Goal: Task Accomplishment & Management: Complete application form

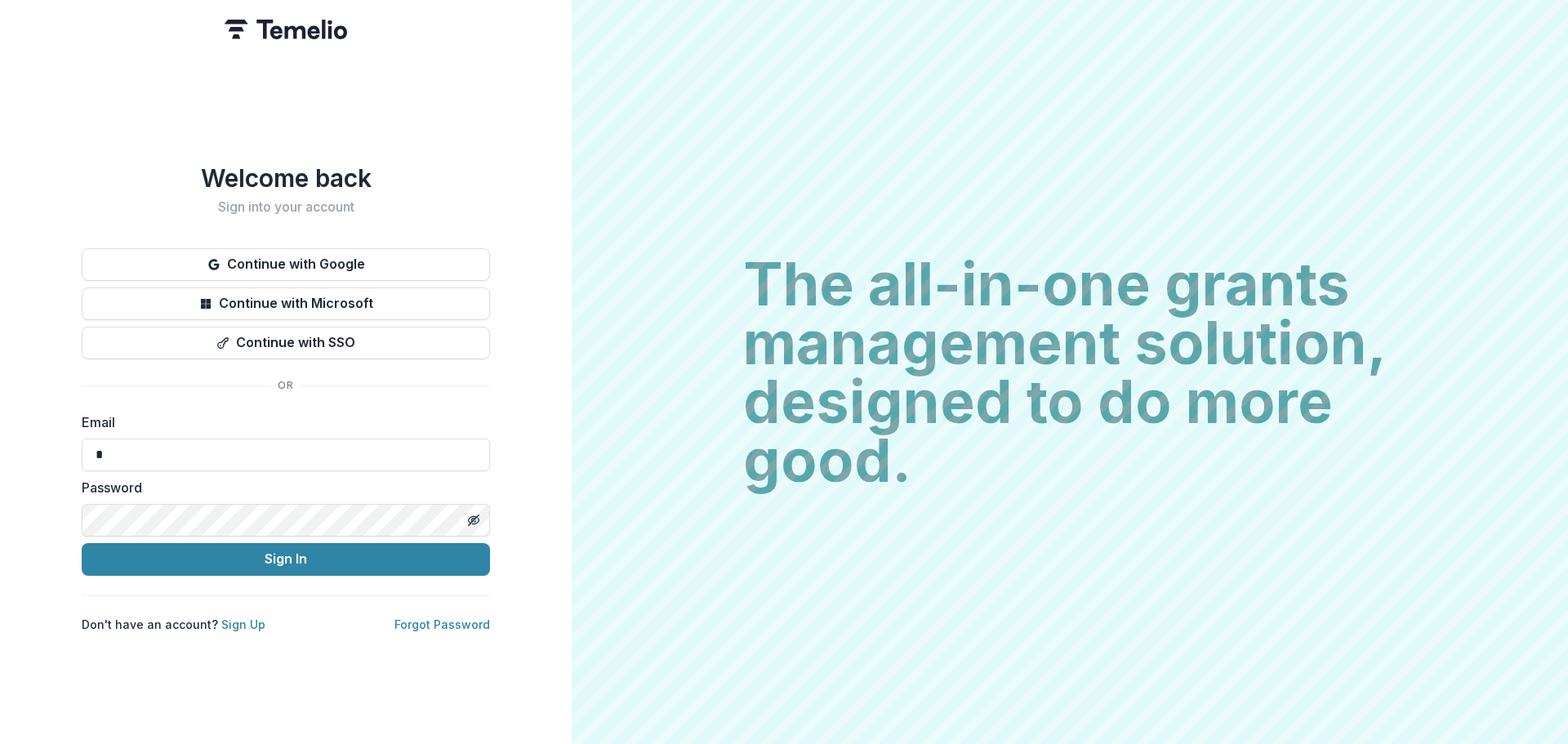
type input "**********"
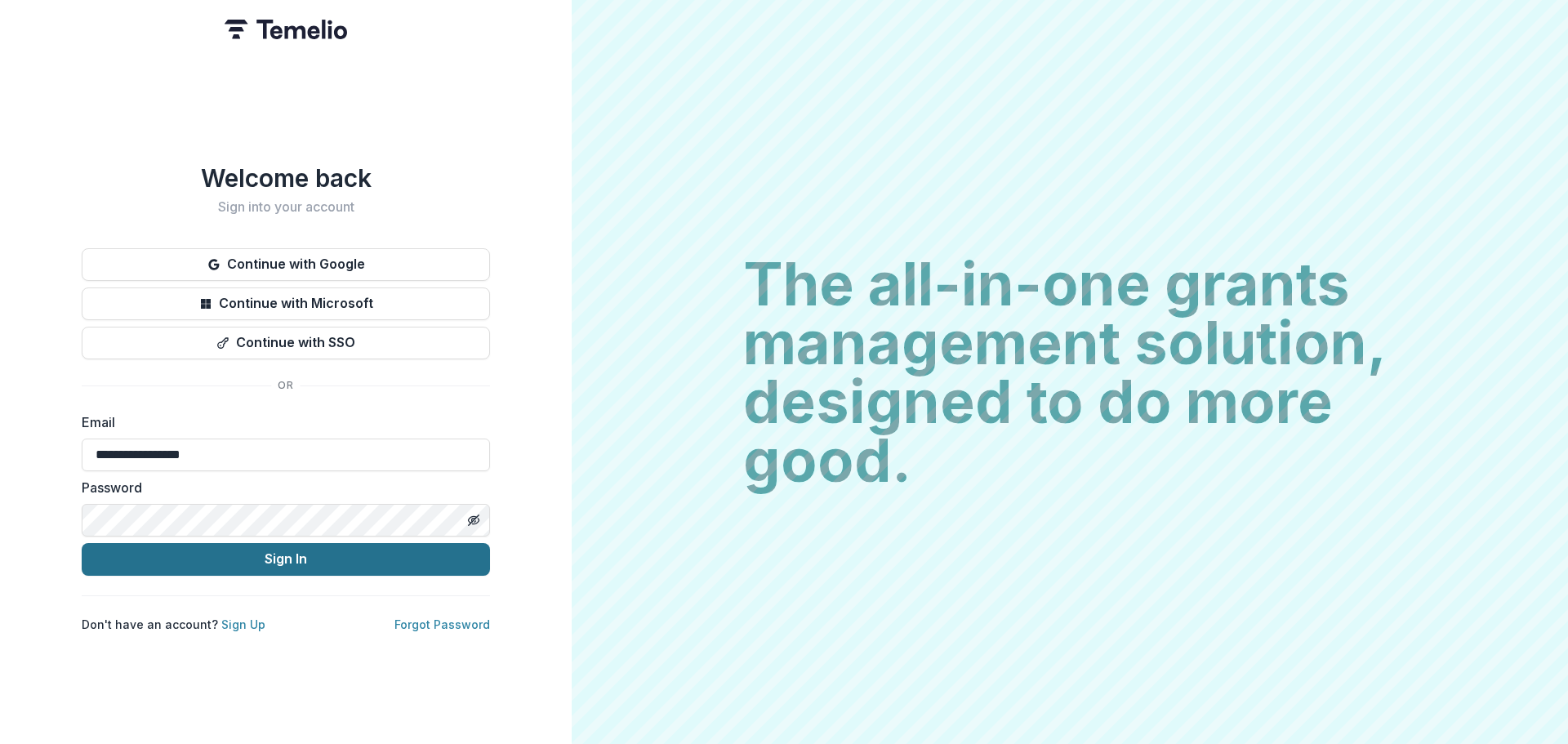
click at [128, 548] on button "Sign In" at bounding box center [285, 559] width 408 height 33
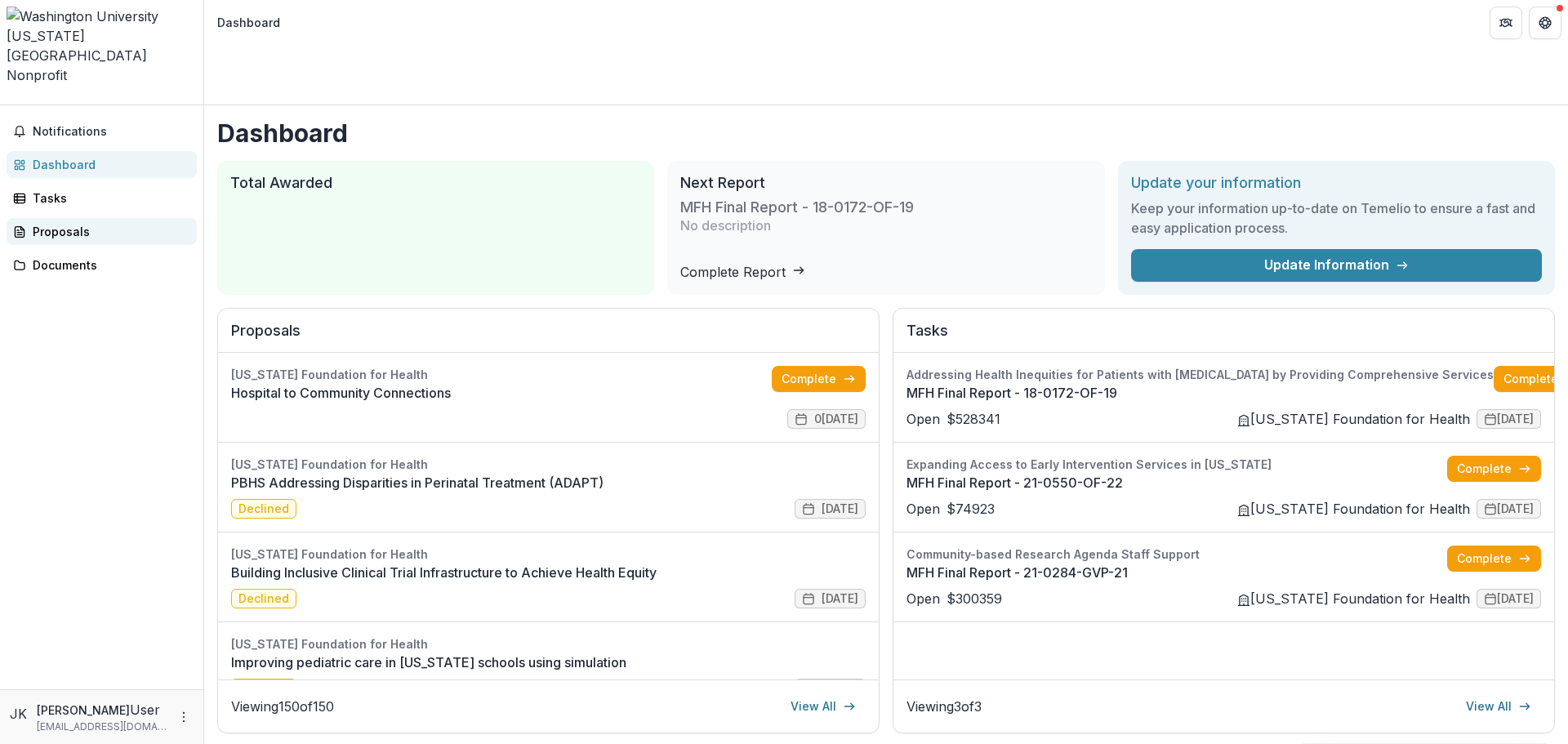
click at [60, 223] on div "Proposals" at bounding box center [108, 231] width 151 height 17
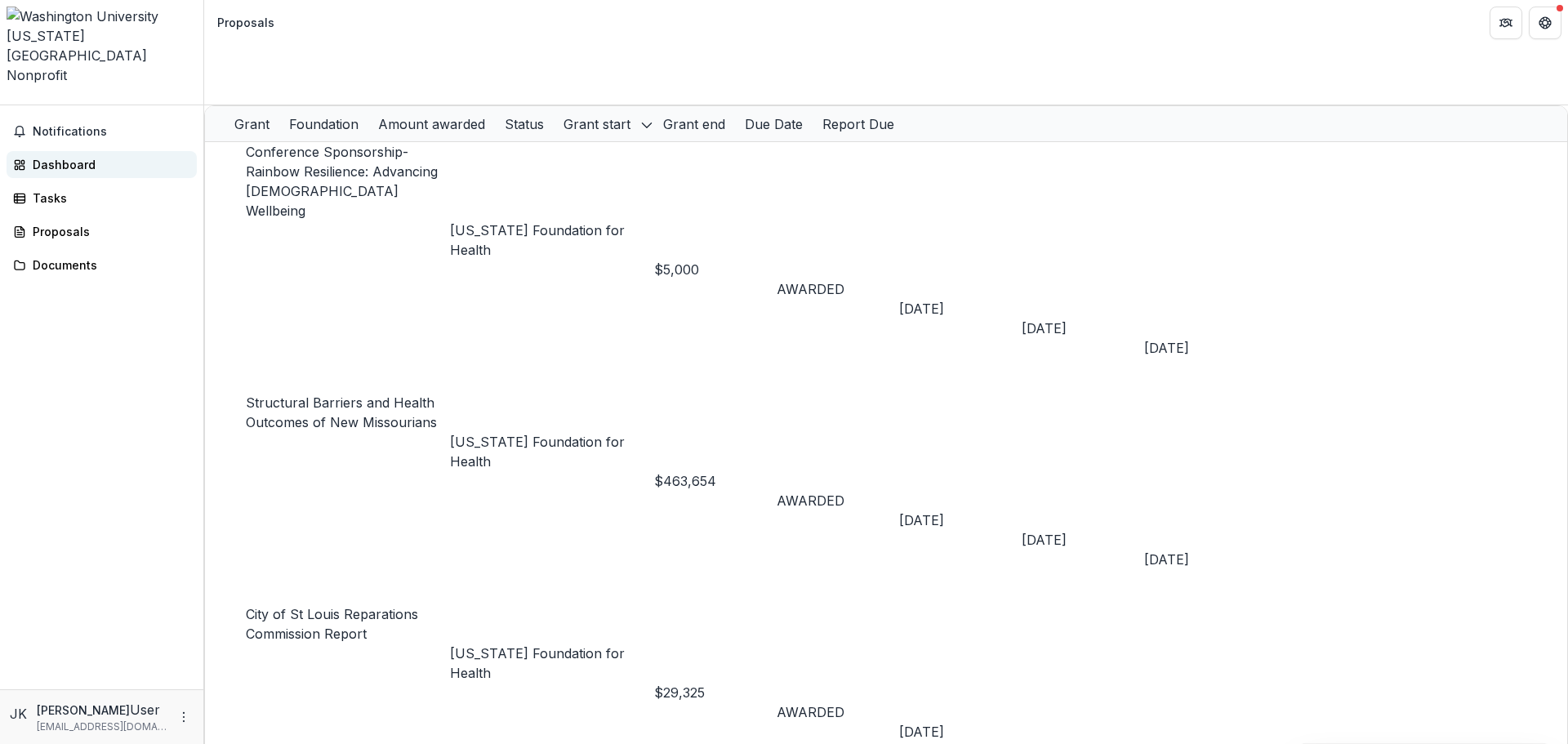
click at [65, 156] on div "Dashboard" at bounding box center [108, 164] width 151 height 17
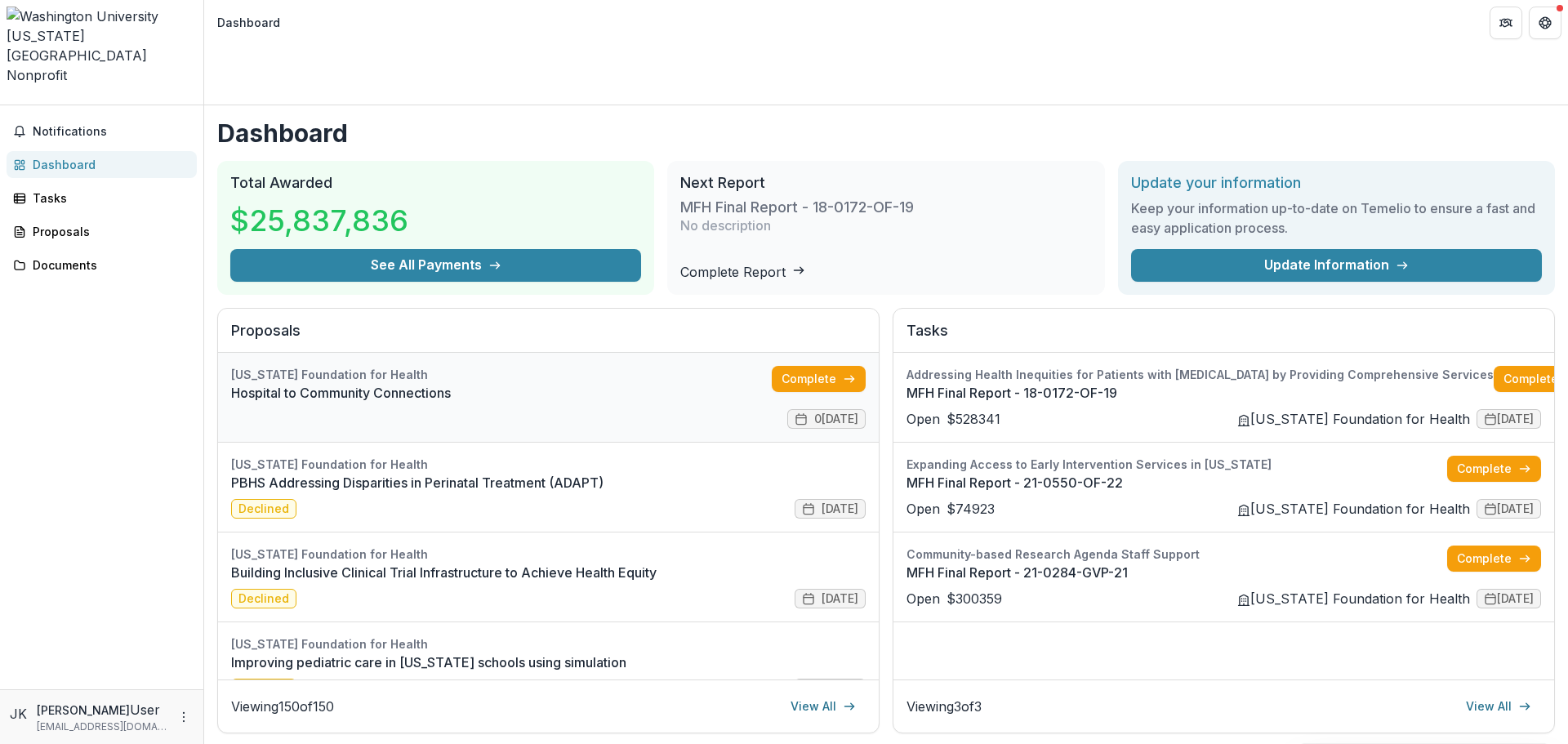
click at [579, 384] on link "Hospital to Community Connections" at bounding box center [501, 393] width 541 height 19
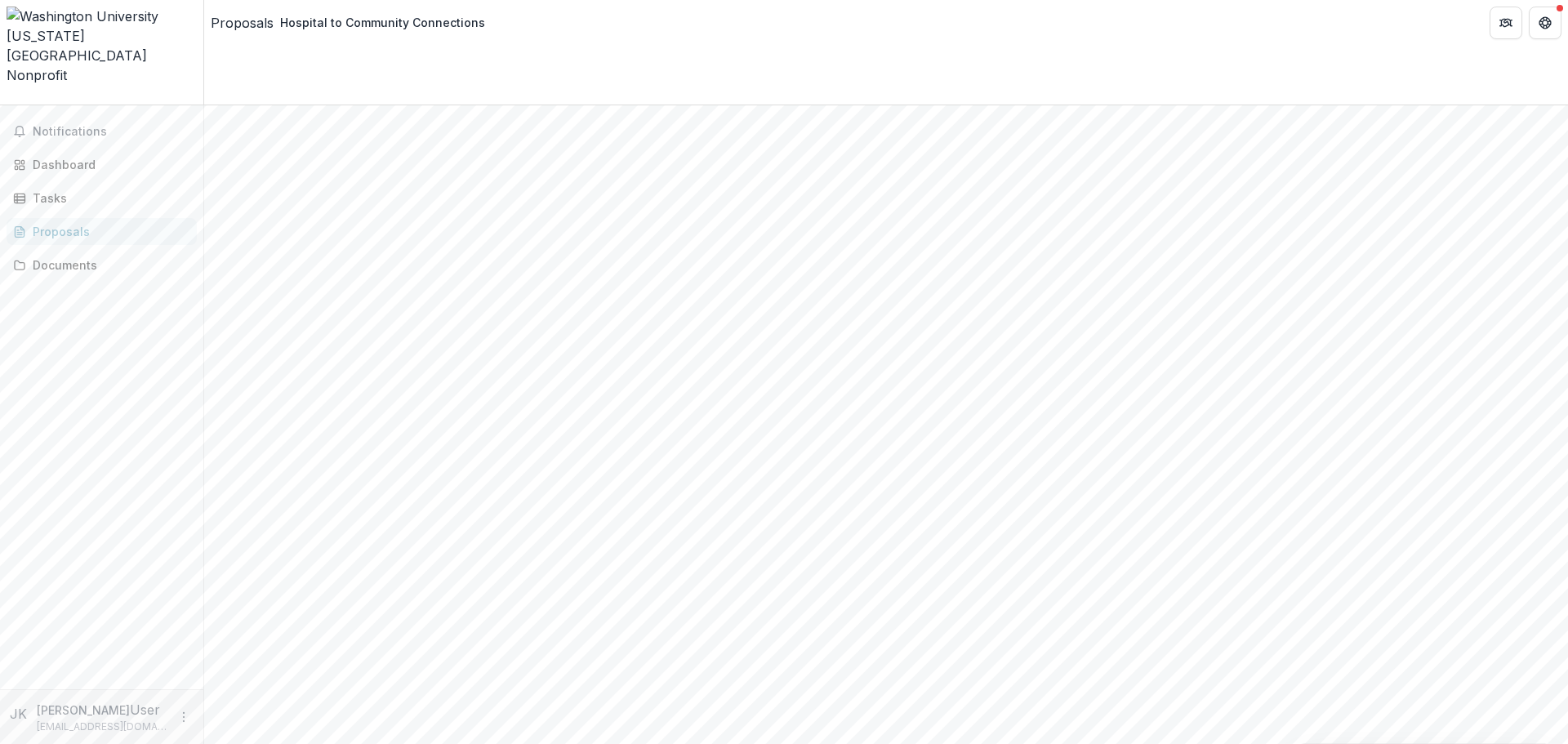
scroll to position [2402, 0]
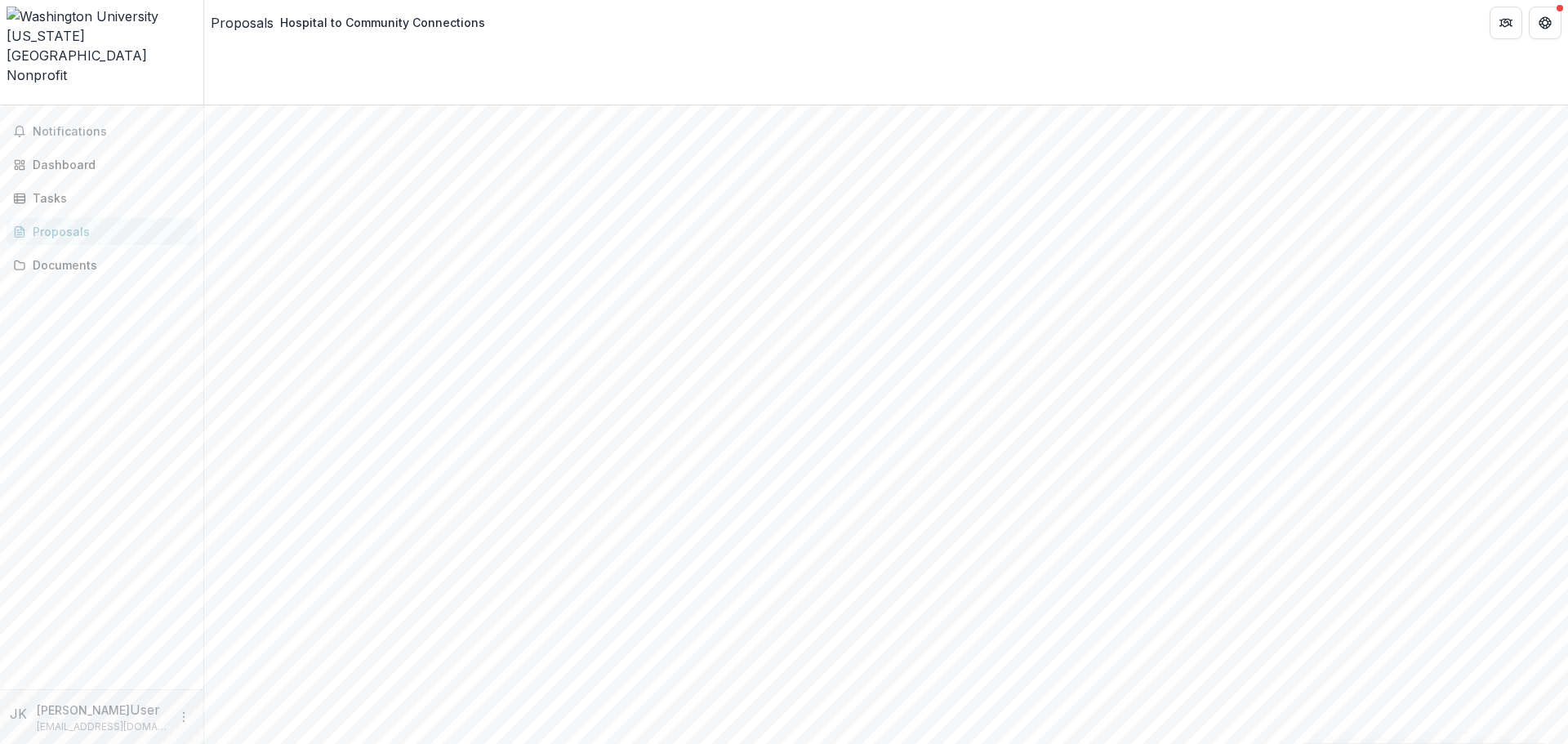
type input "********"
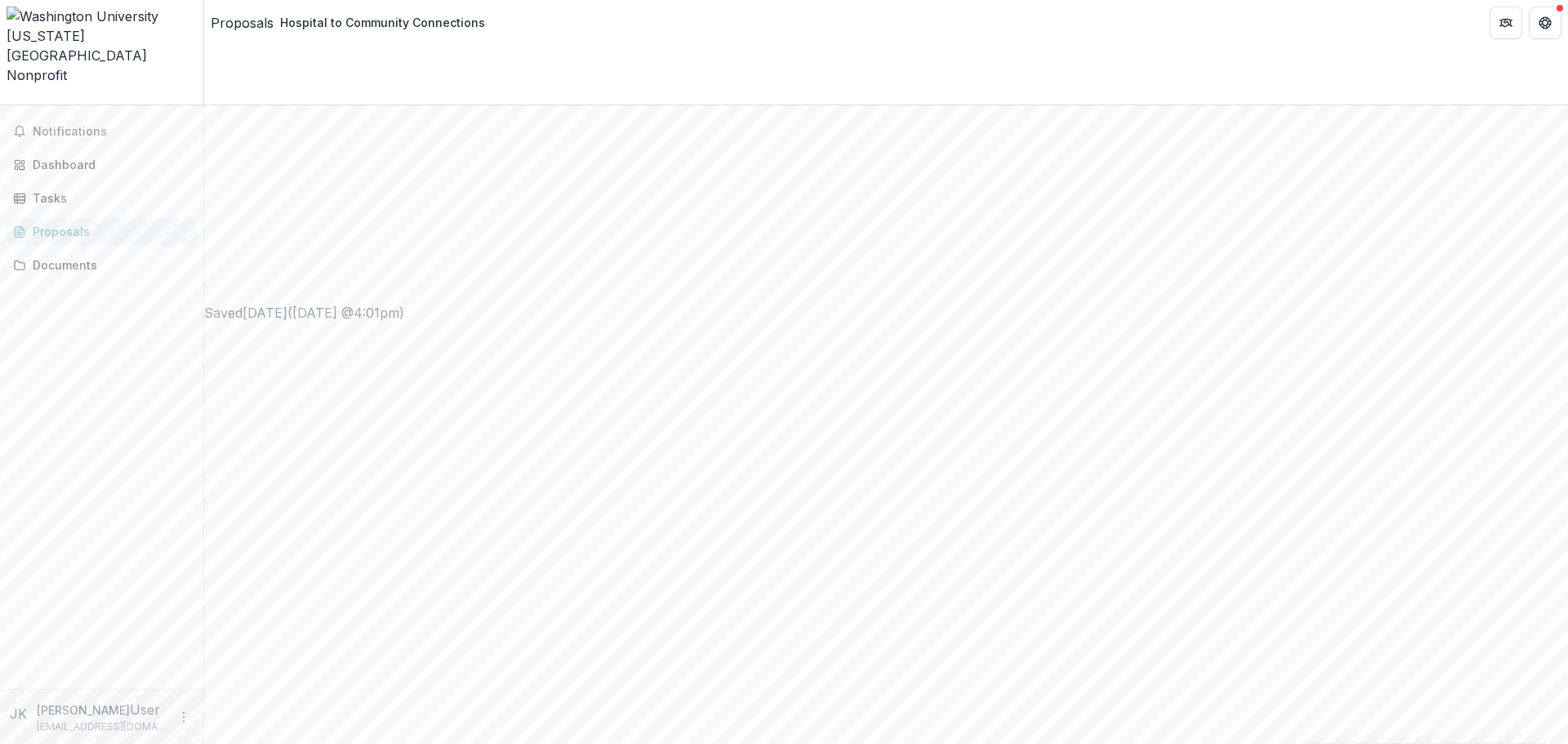
scroll to position [1266, 0]
drag, startPoint x: 450, startPoint y: 476, endPoint x: 700, endPoint y: 506, distance: 251.8
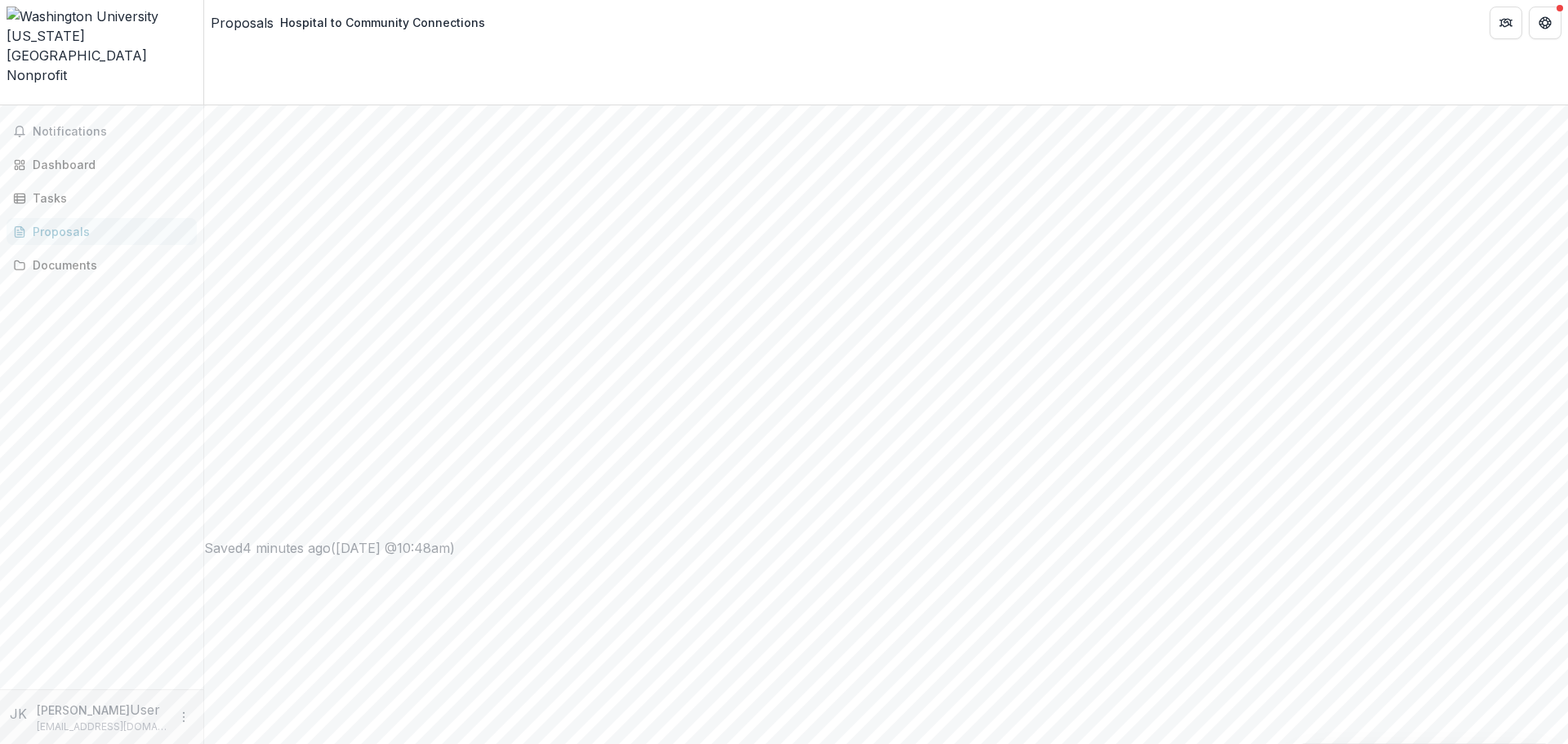
copy p "Most recent annual accounting period's balance sheet and income statement (incl…"
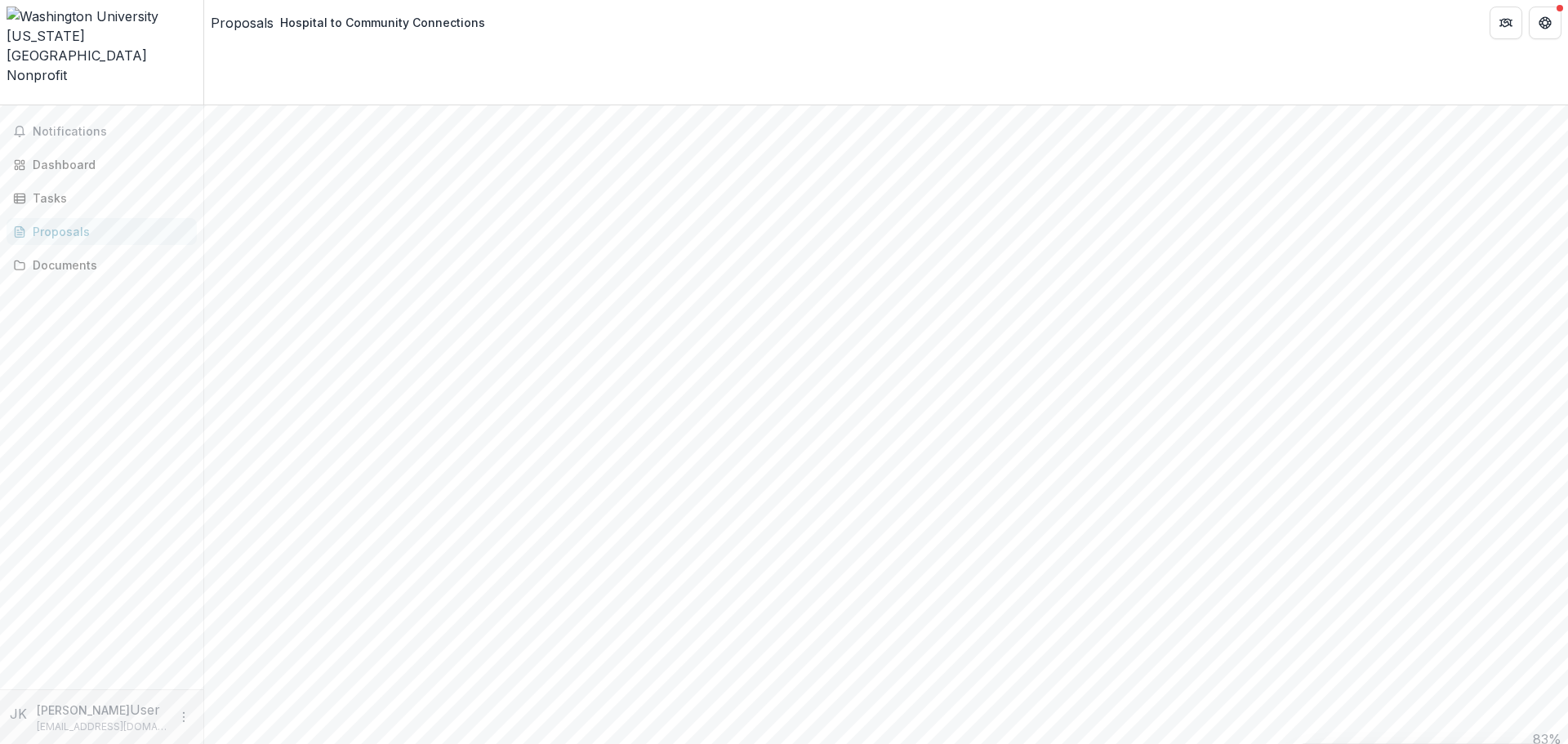
scroll to position [1474, 0]
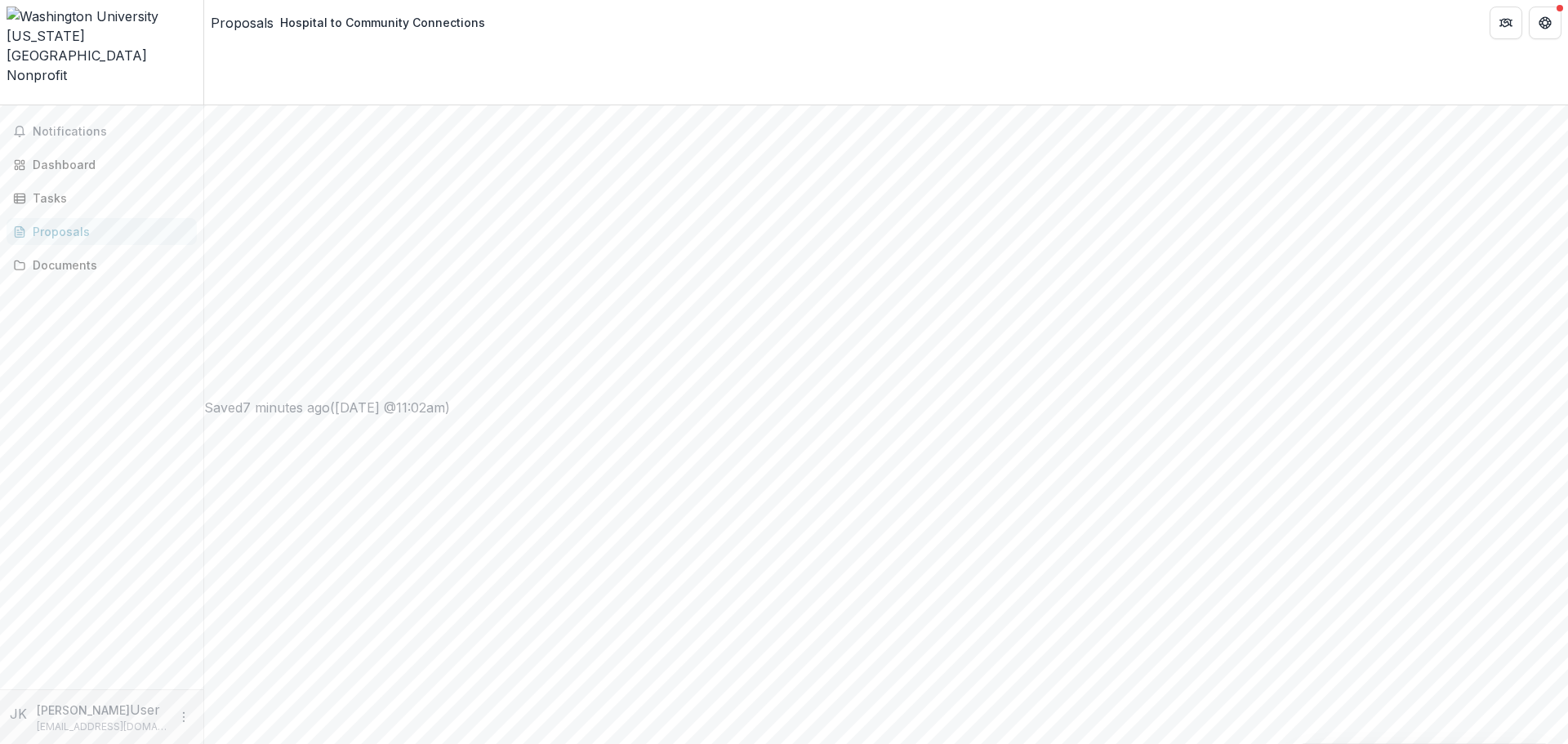
scroll to position [1102, 0]
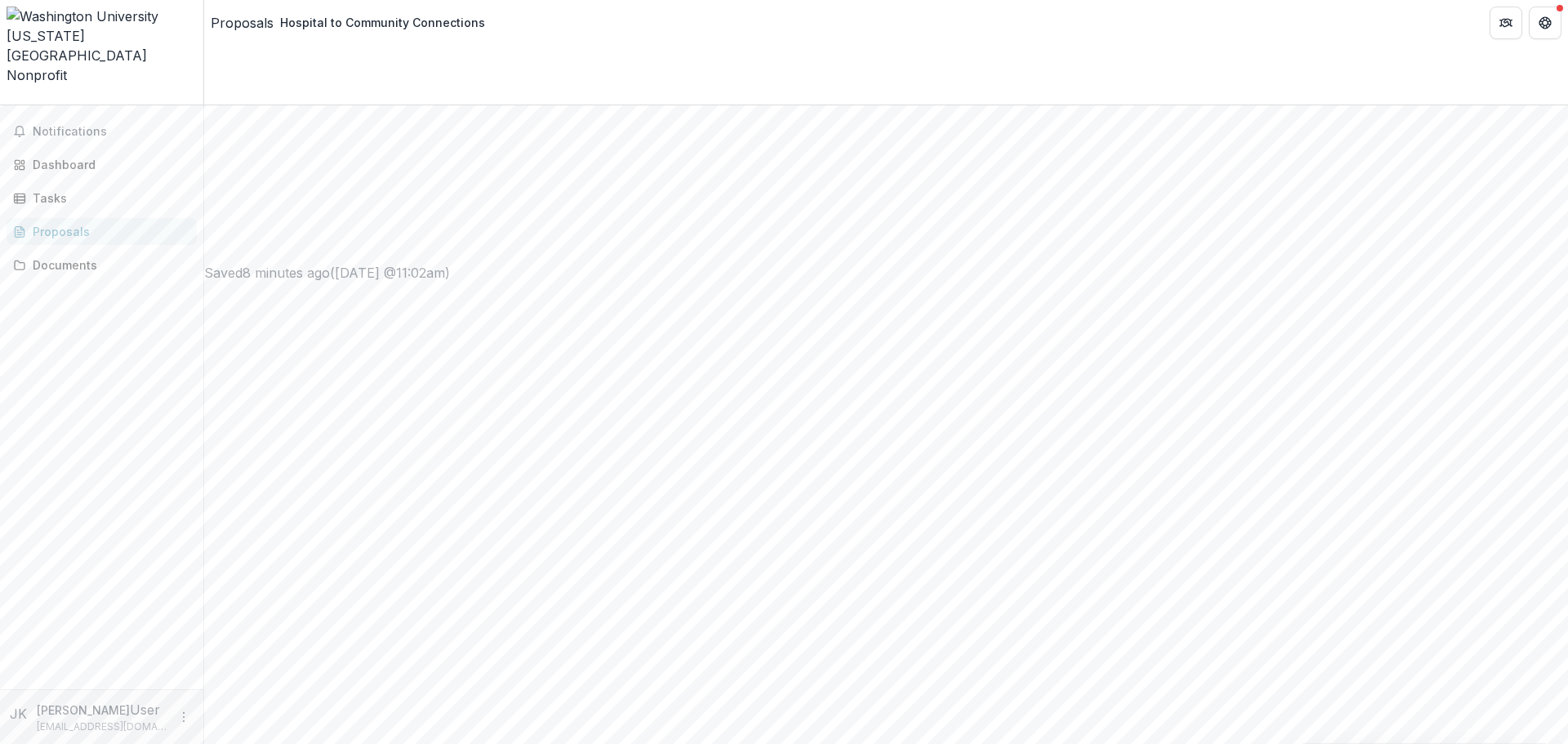
drag, startPoint x: 458, startPoint y: 125, endPoint x: 661, endPoint y: 169, distance: 207.7
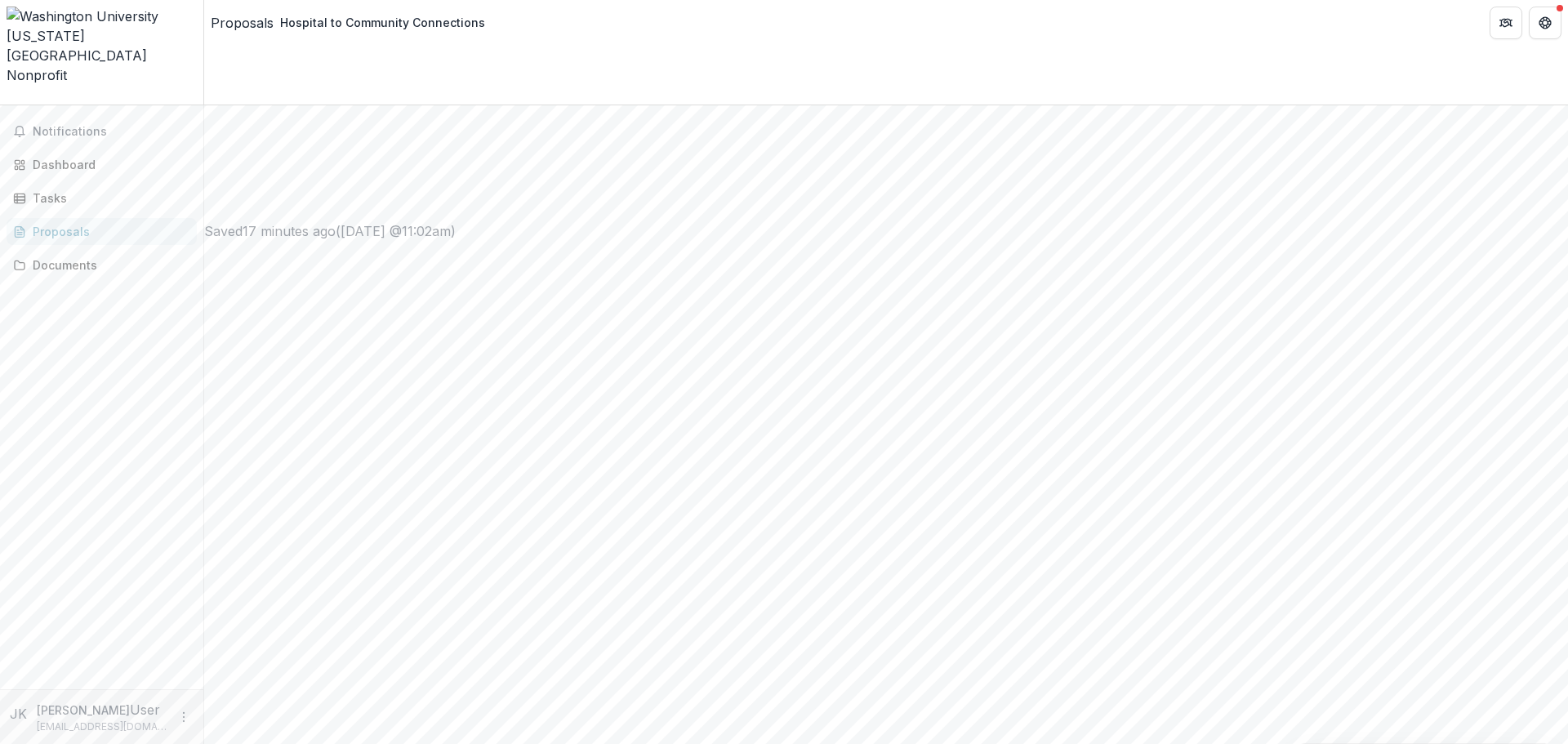
copy p "Most recent IRS Form 990 or audit report completed less than 15 months prior to…"
drag, startPoint x: 454, startPoint y: 424, endPoint x: 676, endPoint y: 447, distance: 223.2
copy p "Most recent annual accounting period's balance sheet and income statement (incl…"
